Goal: Transaction & Acquisition: Purchase product/service

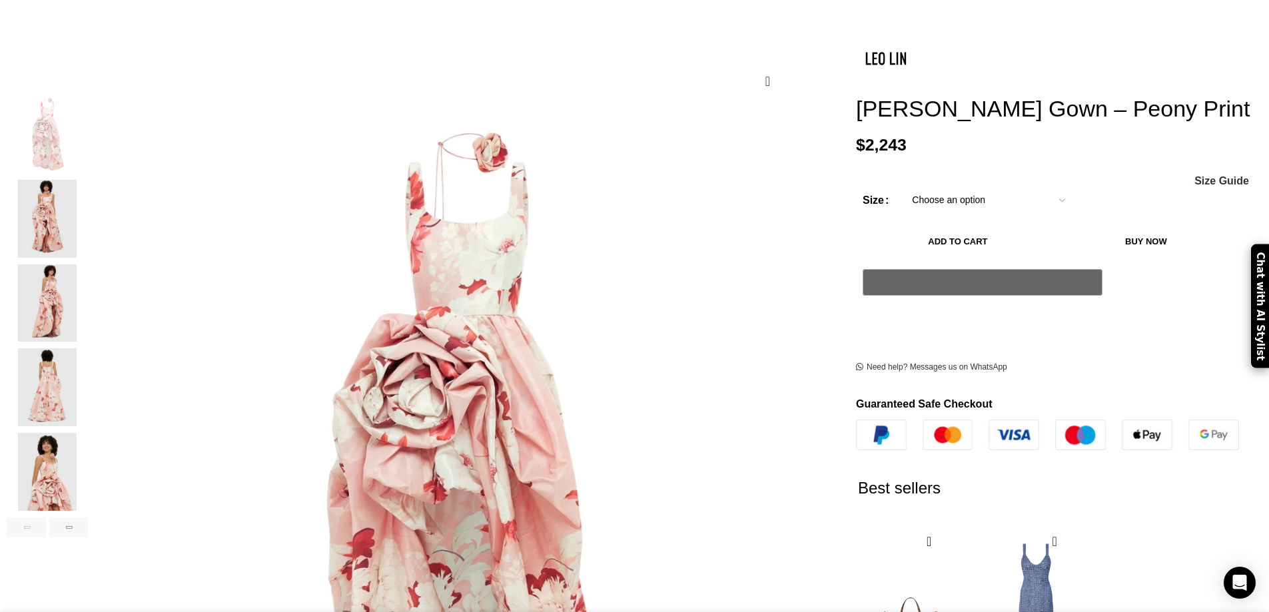
click at [88, 284] on img "3 / 6" at bounding box center [47, 303] width 81 height 78
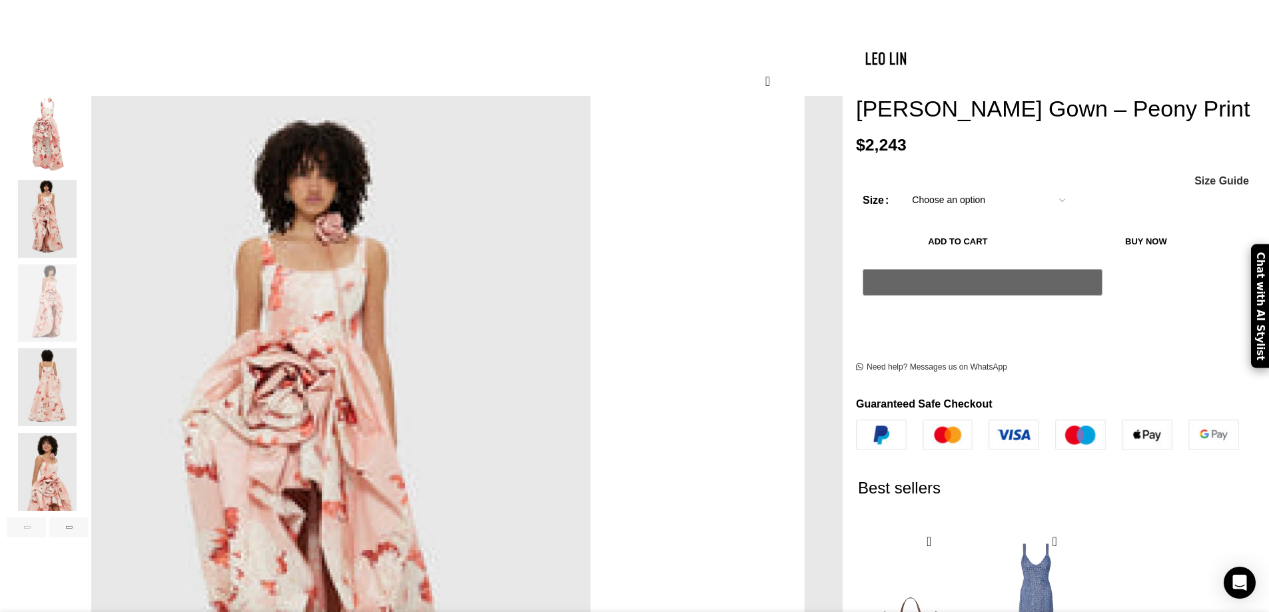
scroll to position [0, 141]
click at [88, 454] on img "5 / 6" at bounding box center [47, 472] width 81 height 78
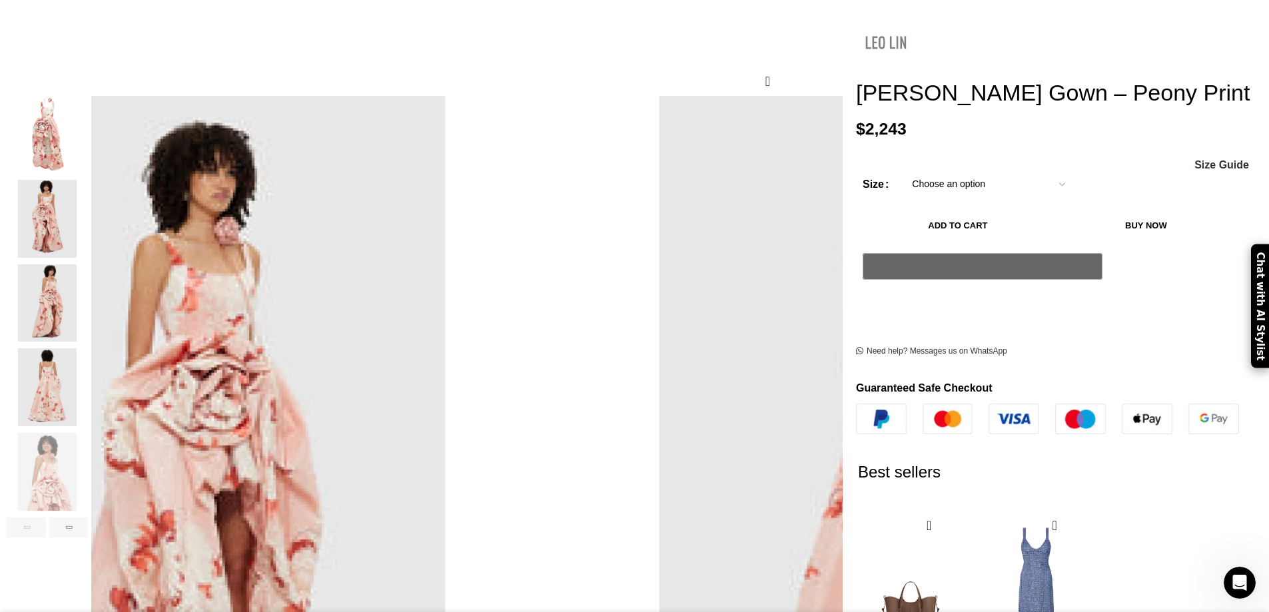
scroll to position [0, 0]
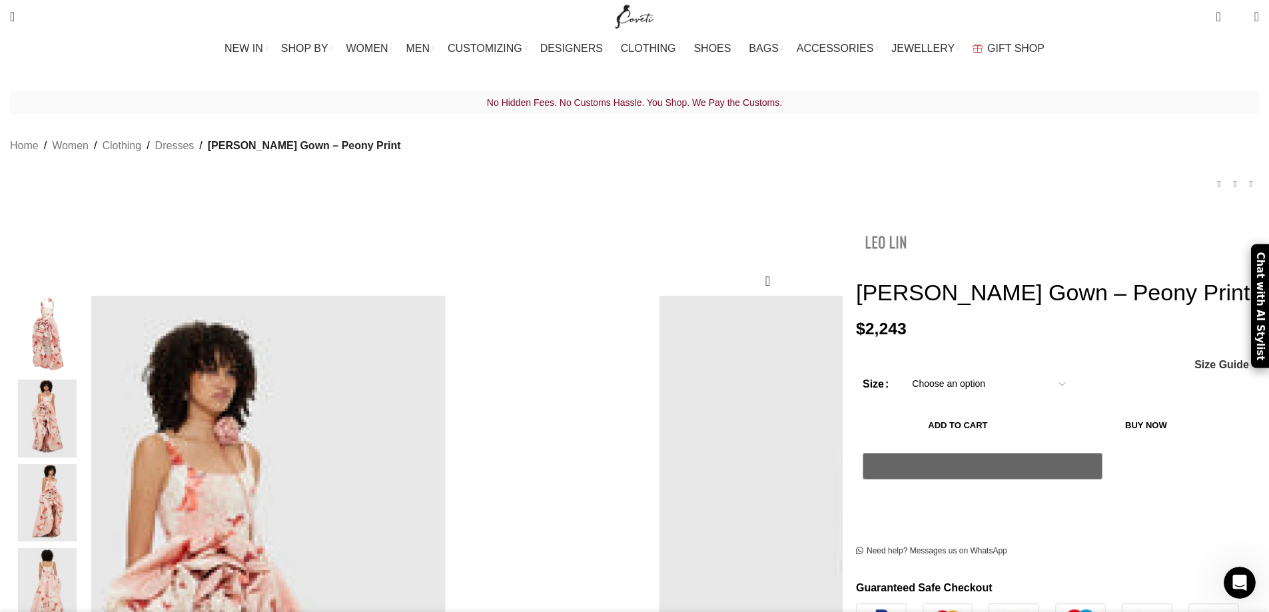
click at [856, 223] on img at bounding box center [886, 242] width 60 height 60
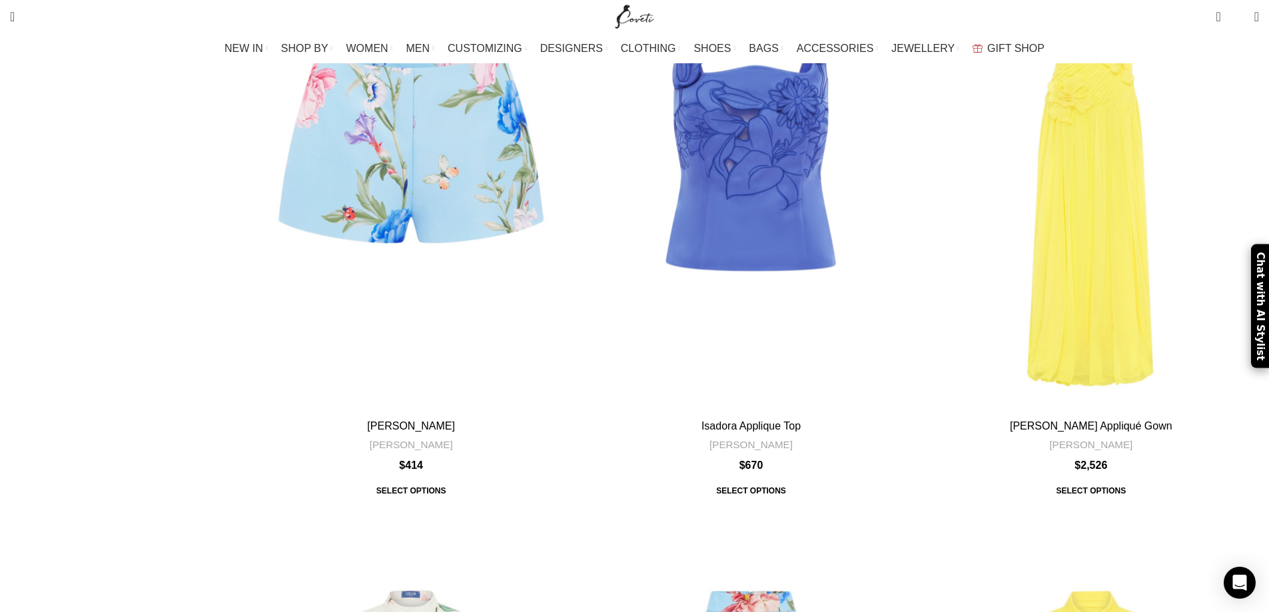
scroll to position [1066, 0]
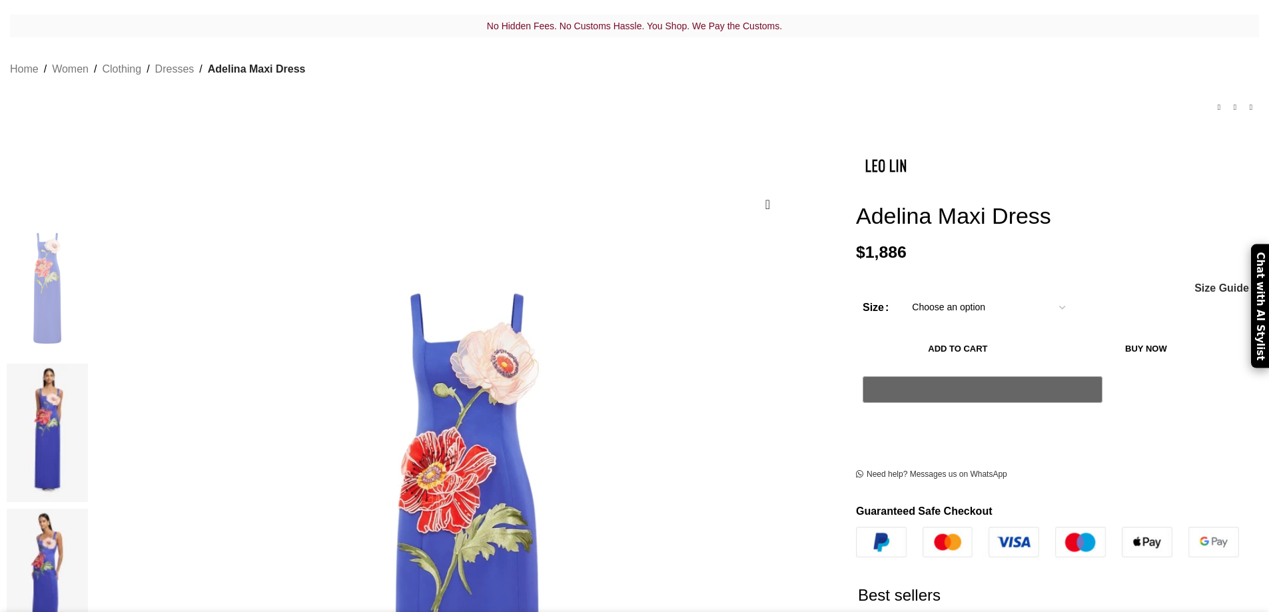
scroll to position [133, 0]
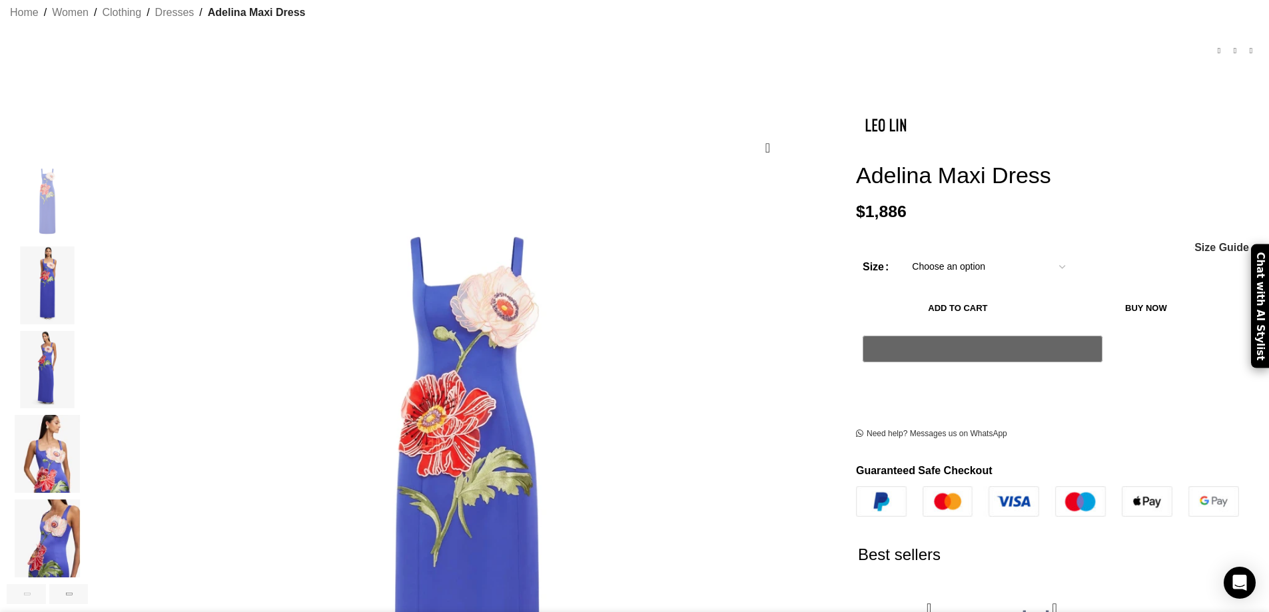
click at [88, 350] on img "3 / 8" at bounding box center [47, 370] width 81 height 78
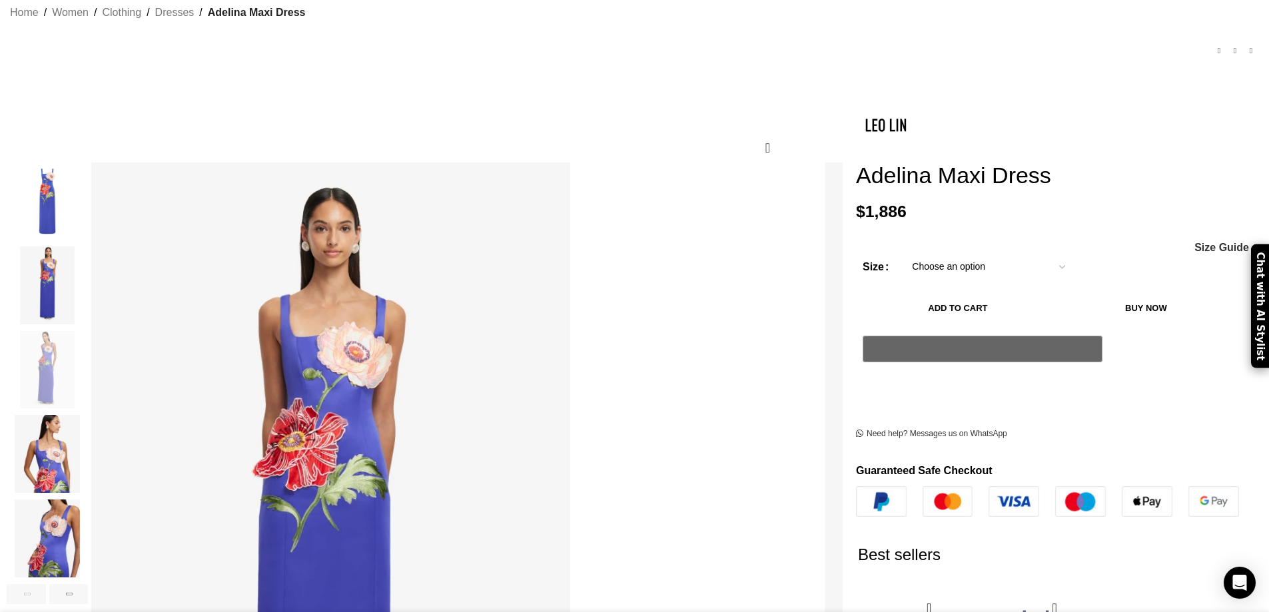
scroll to position [0, 280]
click at [88, 450] on img "4 / 8" at bounding box center [47, 454] width 81 height 78
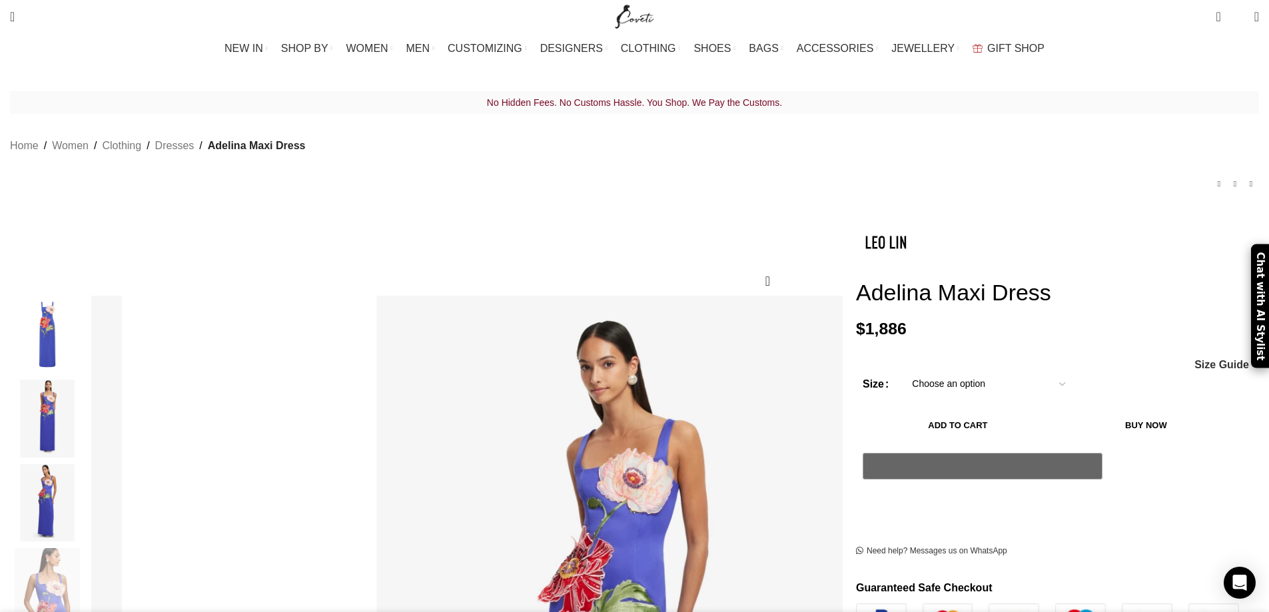
scroll to position [0, 982]
